Goal: Find specific page/section: Find specific page/section

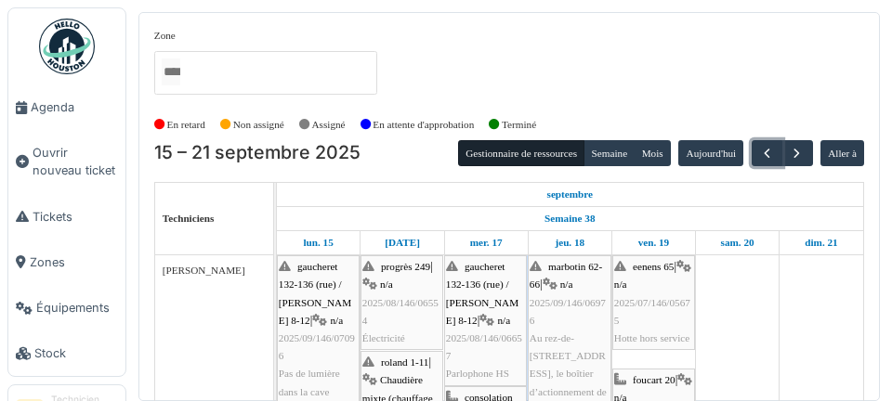
click at [761, 151] on span "button" at bounding box center [767, 154] width 16 height 16
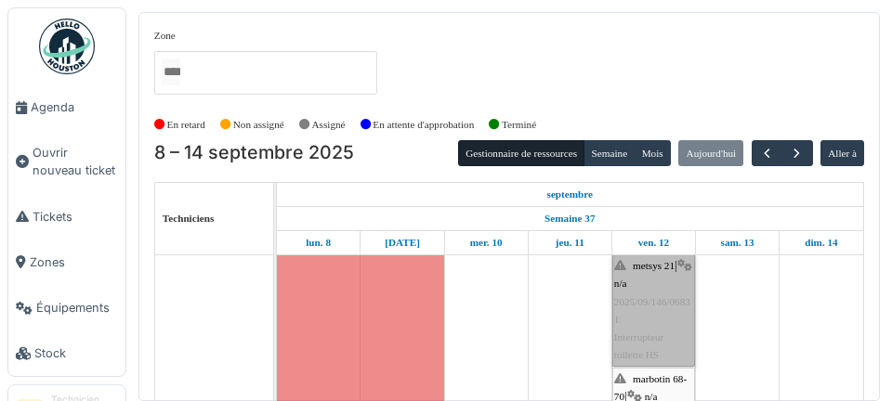
click at [659, 342] on link "metsys 21 | n/a 2025/09/146/06831 Interrupteur toilette HS" at bounding box center [653, 310] width 83 height 112
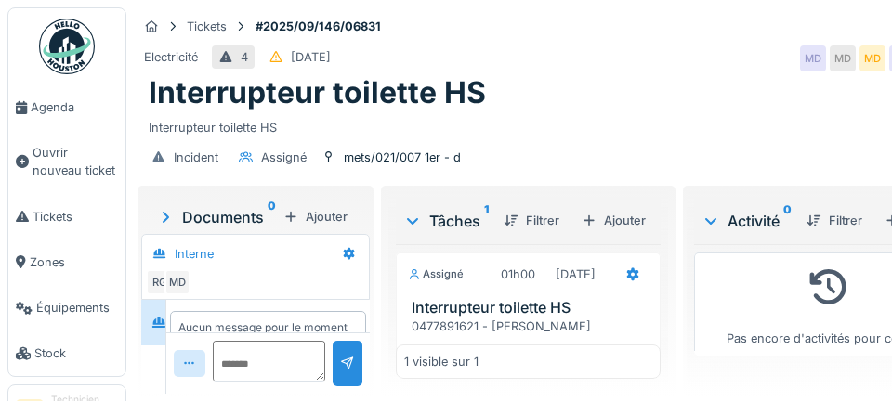
click at [63, 112] on span "Agenda" at bounding box center [74, 107] width 87 height 18
